Goal: Find specific page/section: Find specific page/section

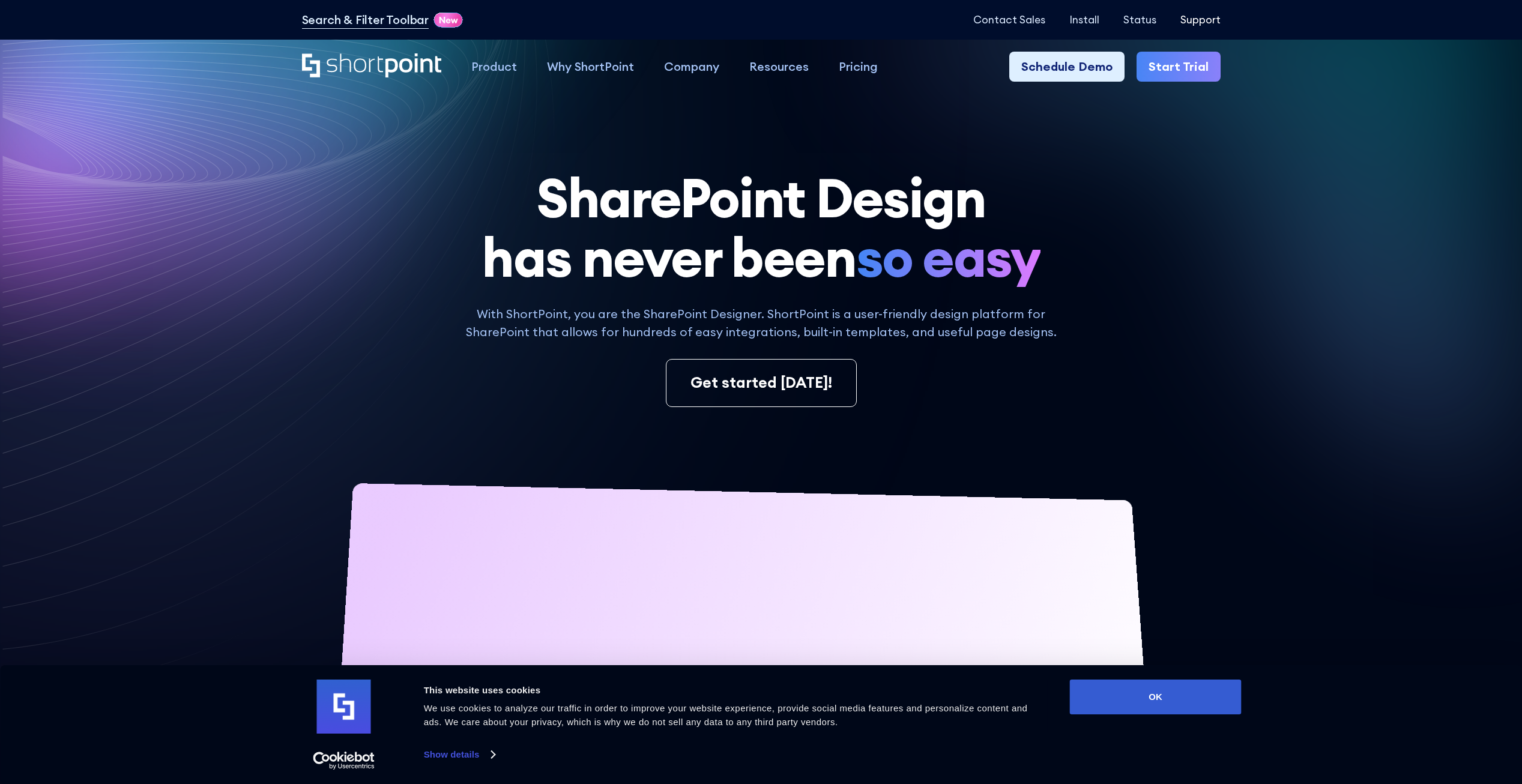
click at [1195, 17] on p "Support" at bounding box center [1200, 20] width 40 height 12
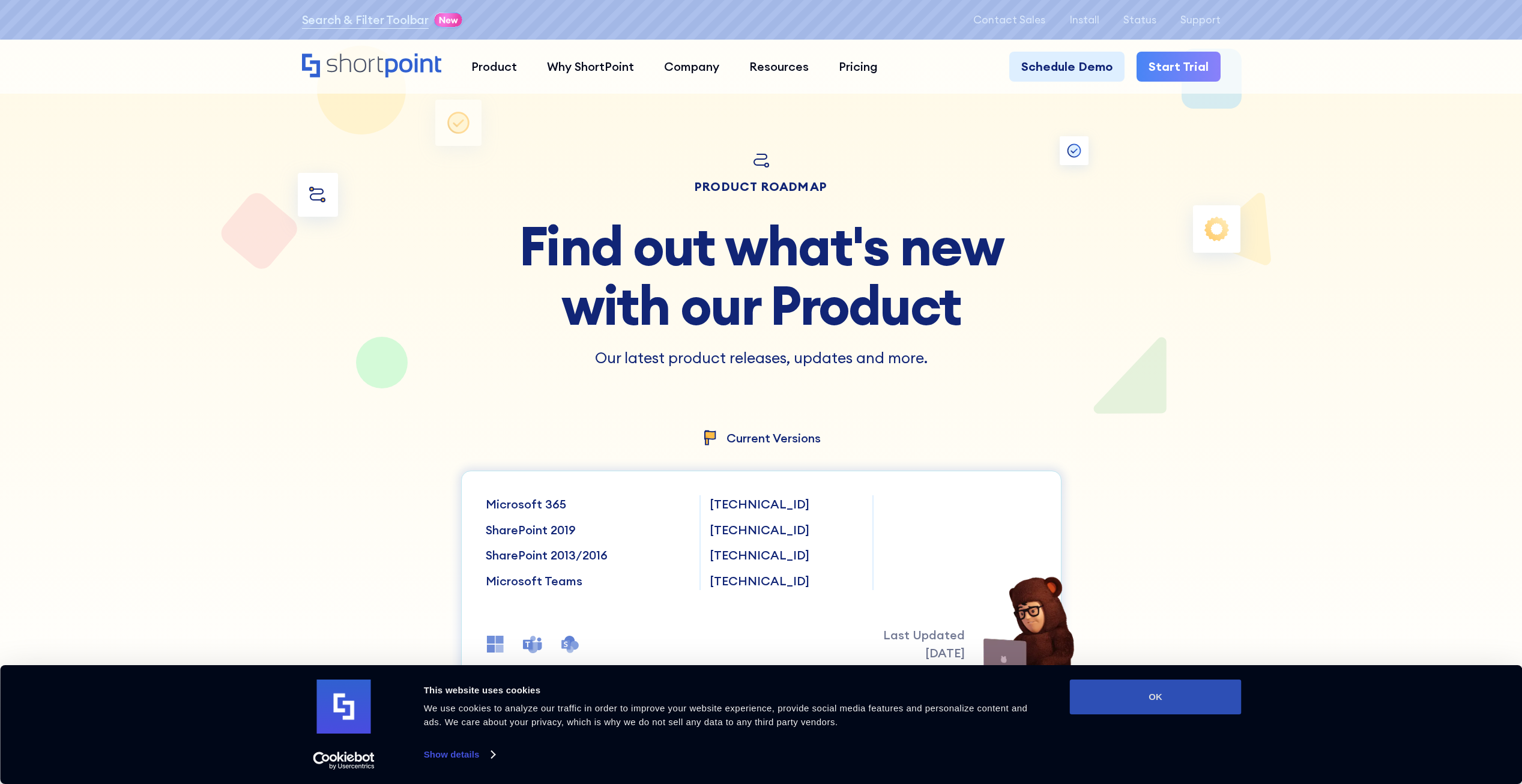
click at [1131, 693] on button "OK" at bounding box center [1156, 697] width 172 height 35
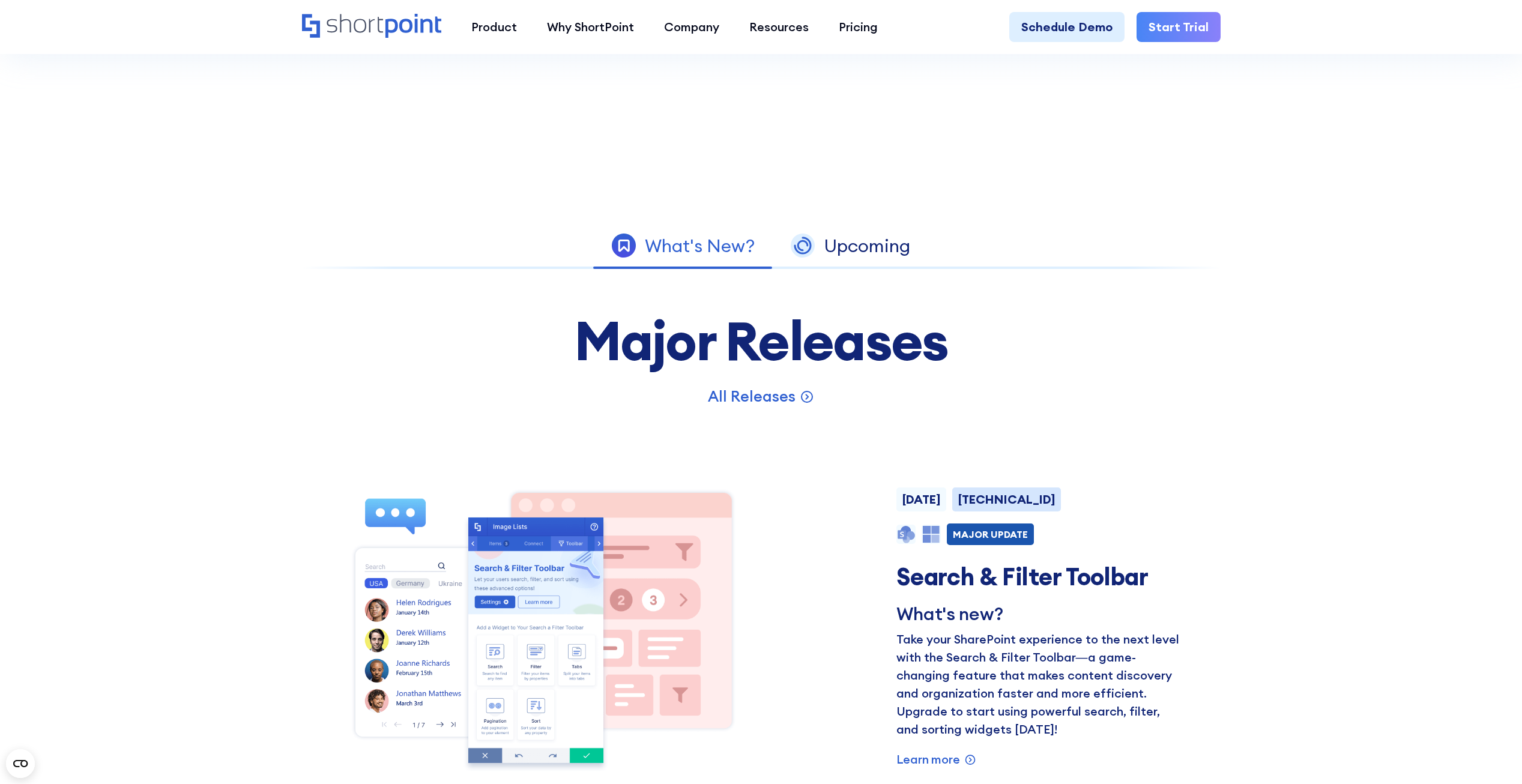
scroll to position [690, 0]
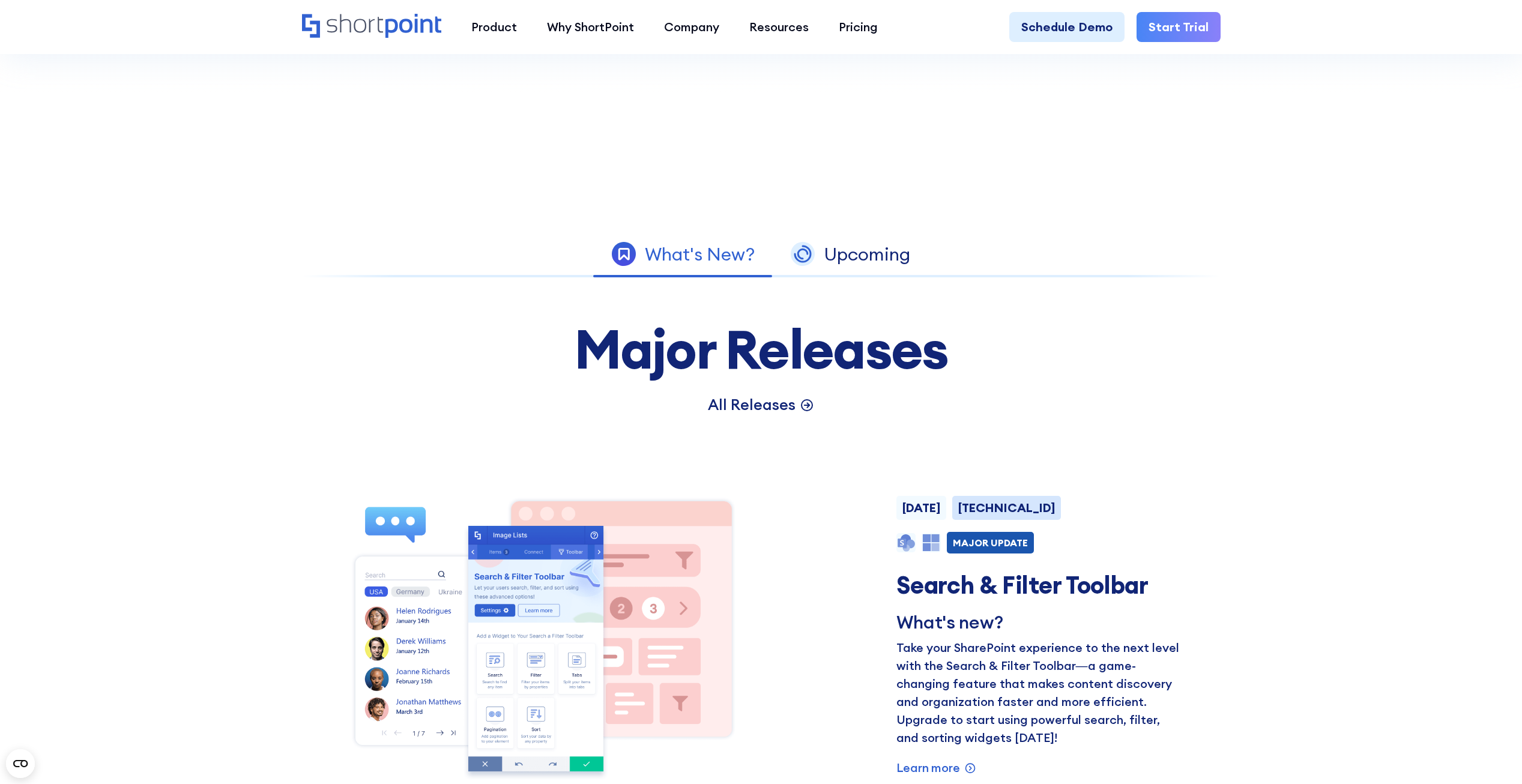
click at [745, 410] on p "All Releases" at bounding box center [752, 404] width 88 height 23
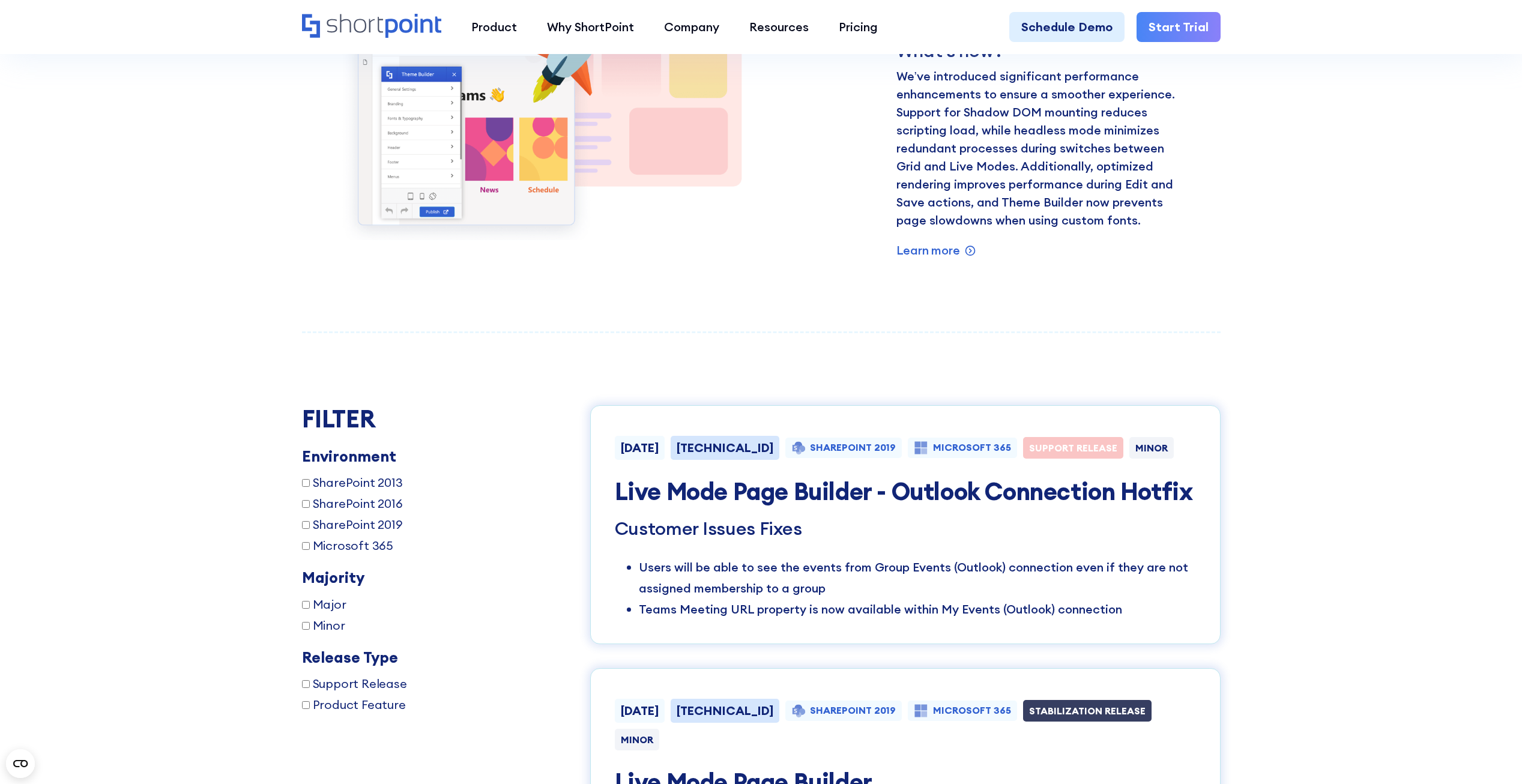
scroll to position [1855, 0]
